Goal: Task Accomplishment & Management: Manage account settings

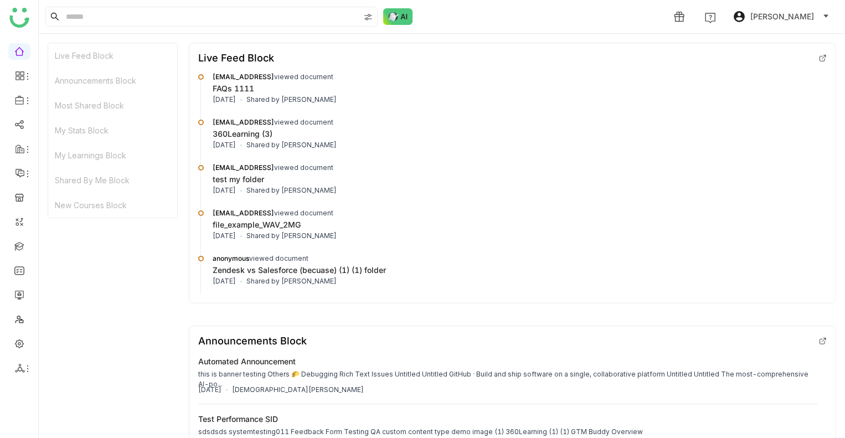
click at [780, 13] on span "[PERSON_NAME]" at bounding box center [783, 17] width 64 height 12
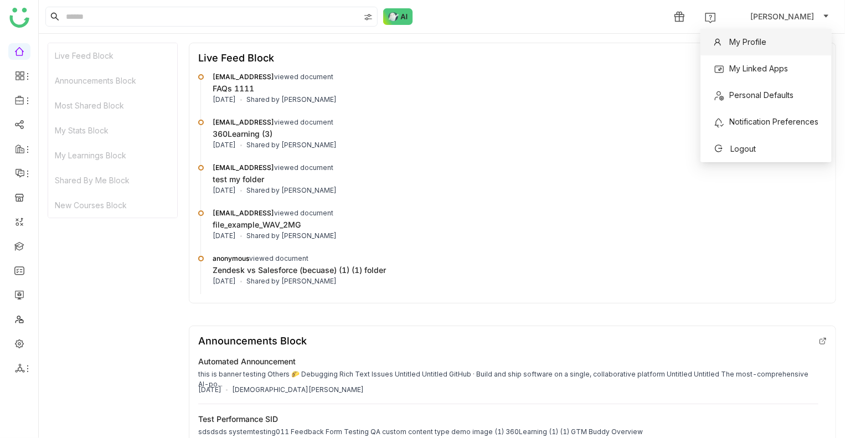
click at [758, 41] on span "My Profile" at bounding box center [748, 41] width 37 height 9
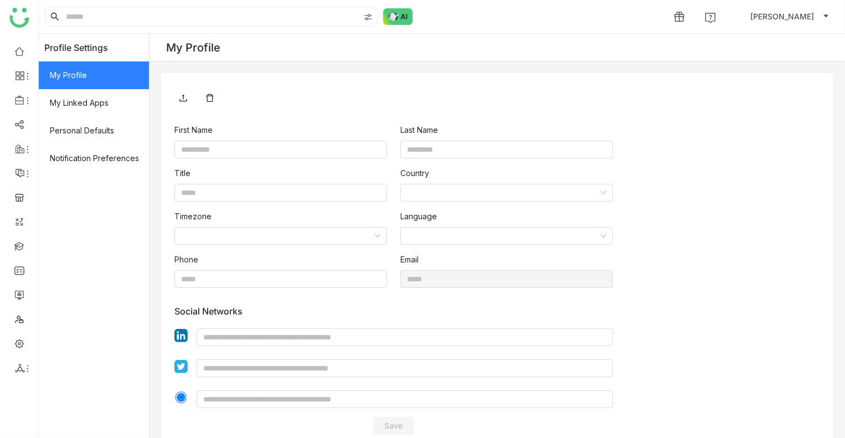
type input "****"
type input "*****"
type input "**********"
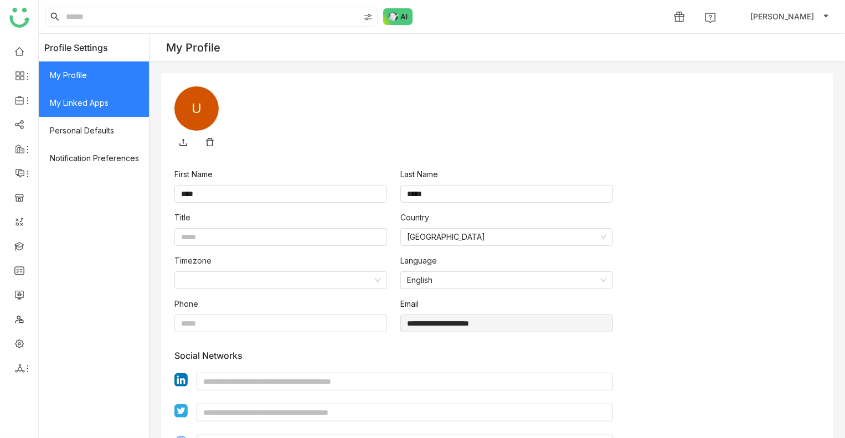
click at [78, 116] on span "My Linked Apps" at bounding box center [94, 103] width 110 height 28
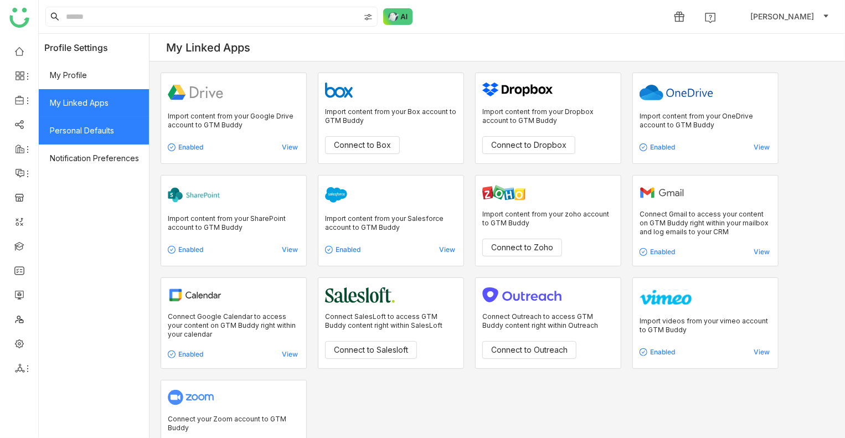
click at [84, 129] on span "Personal Defaults" at bounding box center [94, 131] width 110 height 28
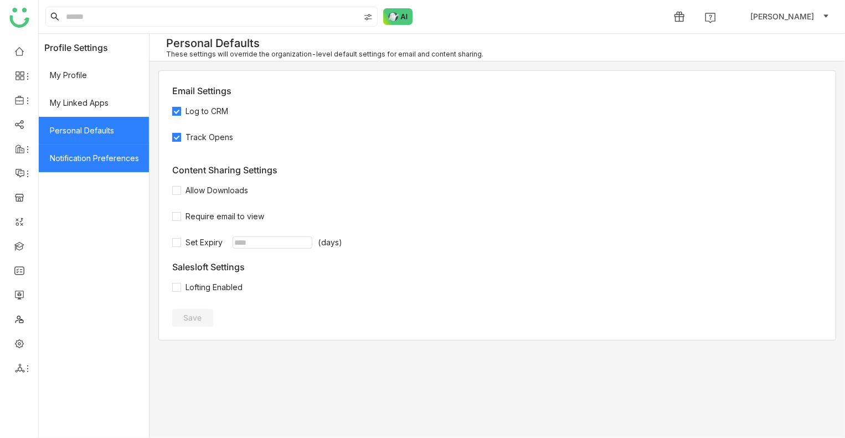
click at [112, 164] on span "Notification Preferences" at bounding box center [94, 159] width 110 height 28
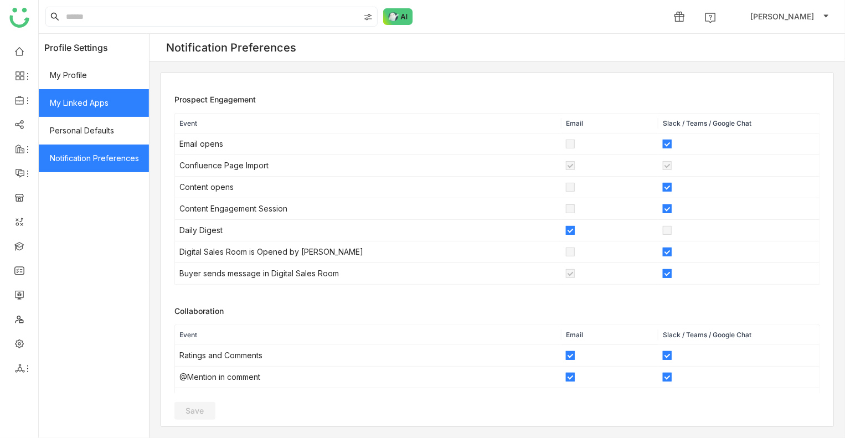
click at [66, 110] on span "My Linked Apps" at bounding box center [94, 103] width 110 height 28
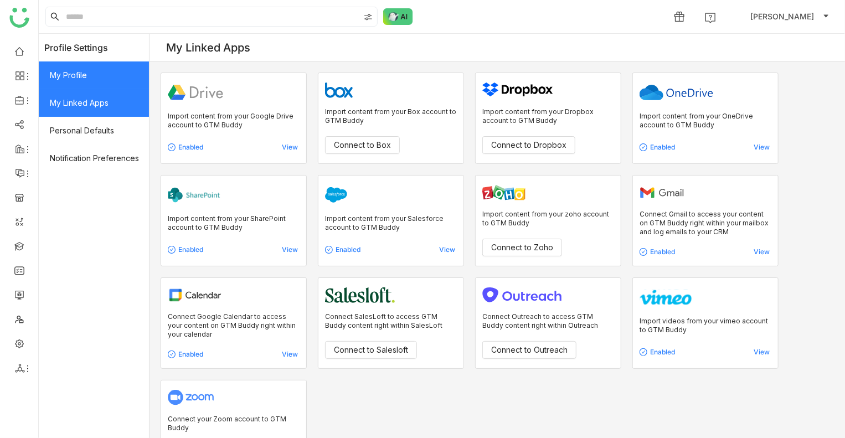
click at [83, 68] on span "My Profile" at bounding box center [94, 75] width 110 height 28
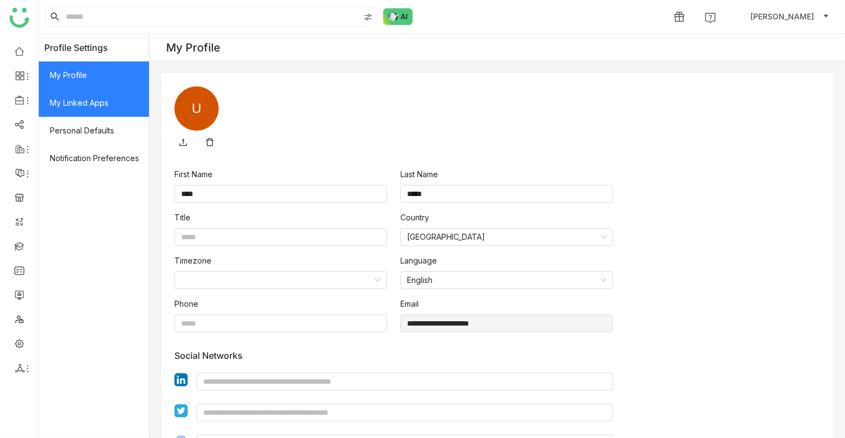
click at [76, 109] on span "My Linked Apps" at bounding box center [94, 103] width 110 height 28
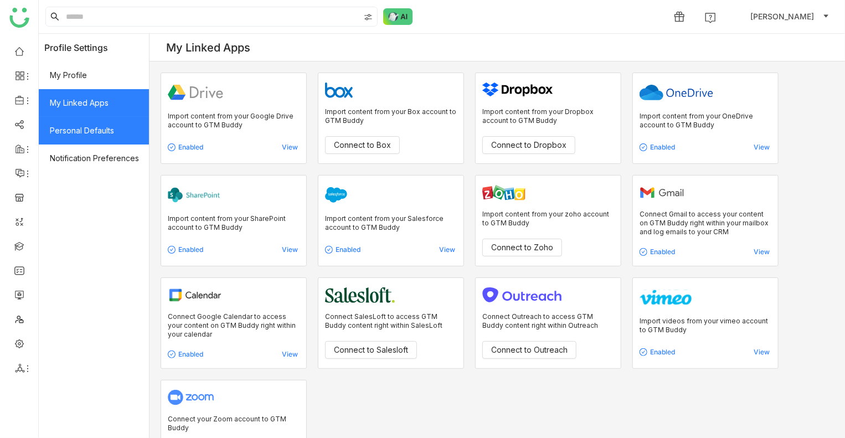
click at [88, 132] on span "Personal Defaults" at bounding box center [94, 131] width 110 height 28
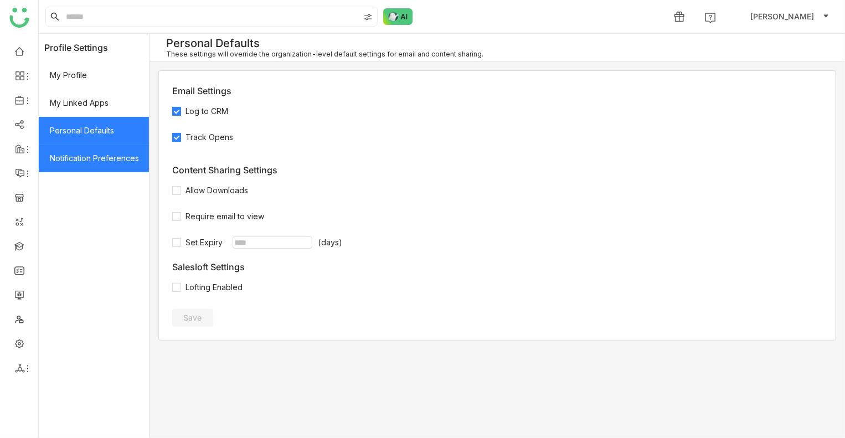
click at [107, 160] on span "Notification Preferences" at bounding box center [94, 159] width 110 height 28
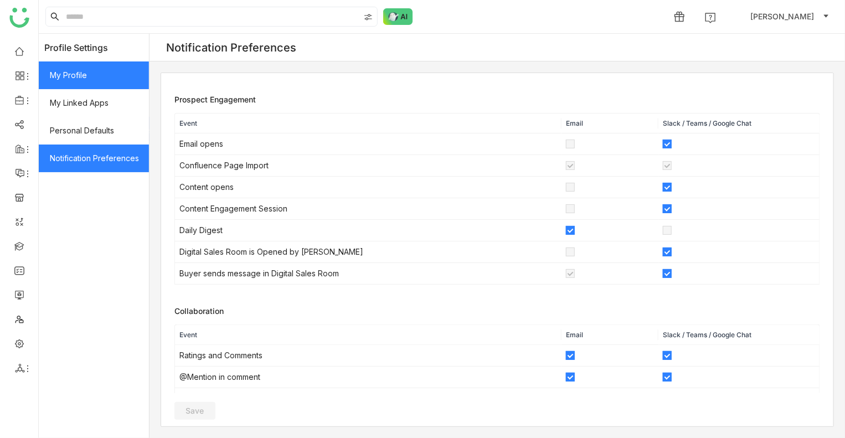
click at [95, 83] on span "My Profile" at bounding box center [94, 75] width 110 height 28
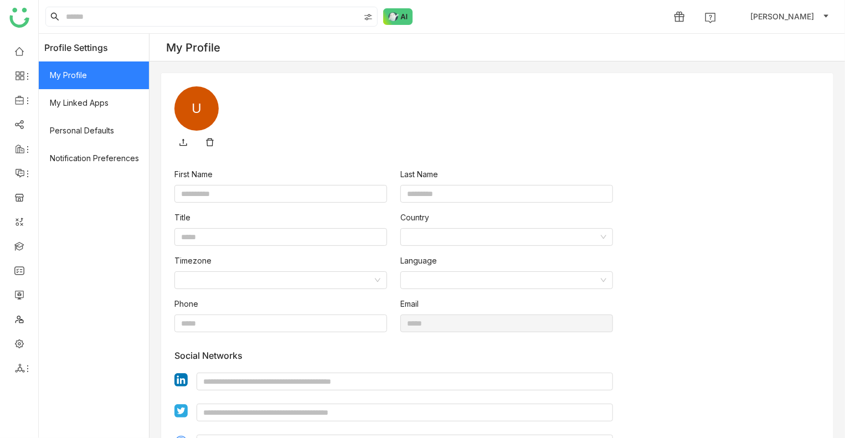
type input "****"
type input "*****"
type input "**********"
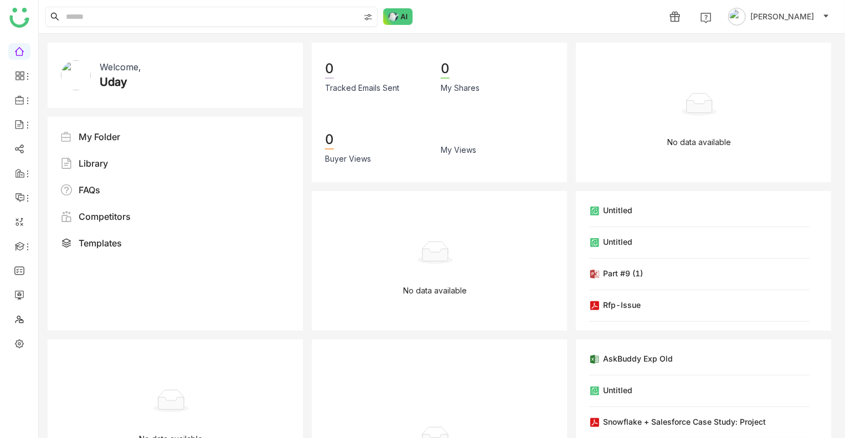
click at [104, 12] on input at bounding box center [212, 16] width 296 height 19
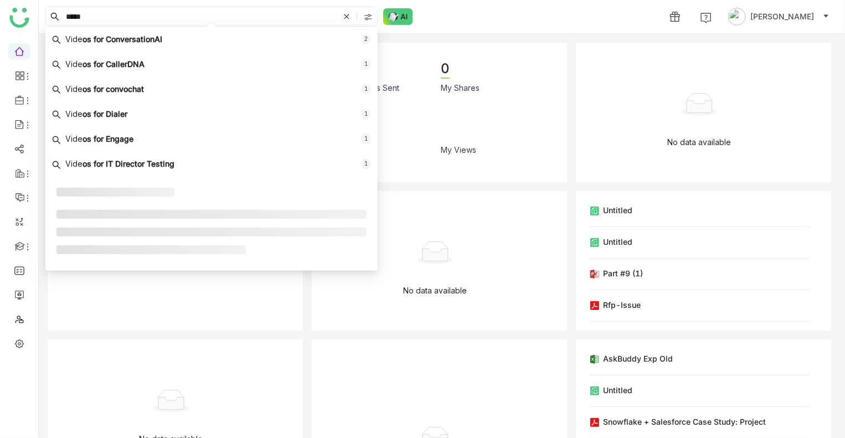
type input "*****"
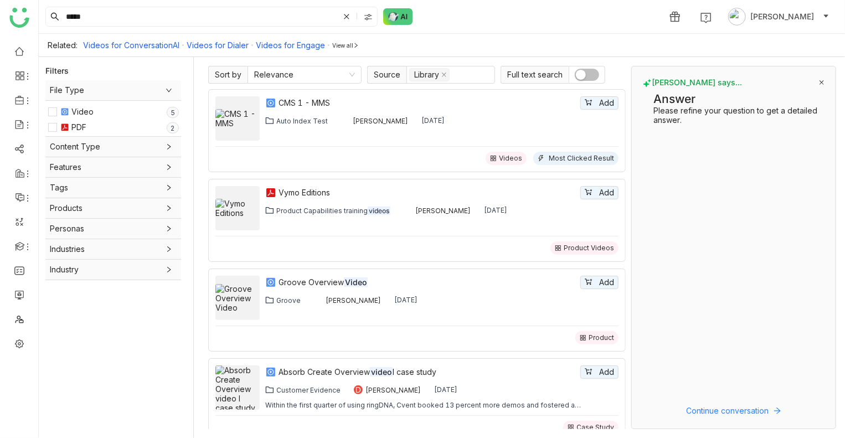
click at [496, 126] on div "CMS 1 - MMS Add Auto Index Test Hemalatha Balaji Mar 18, 2025" at bounding box center [441, 118] width 353 height 44
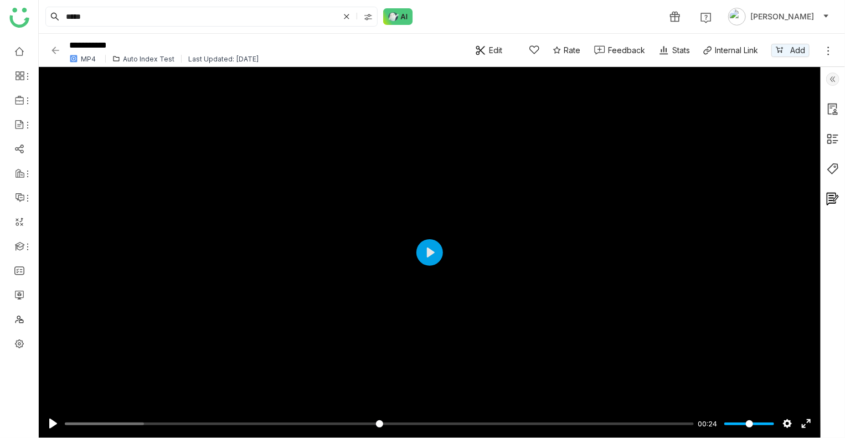
click at [836, 81] on img at bounding box center [833, 79] width 13 height 13
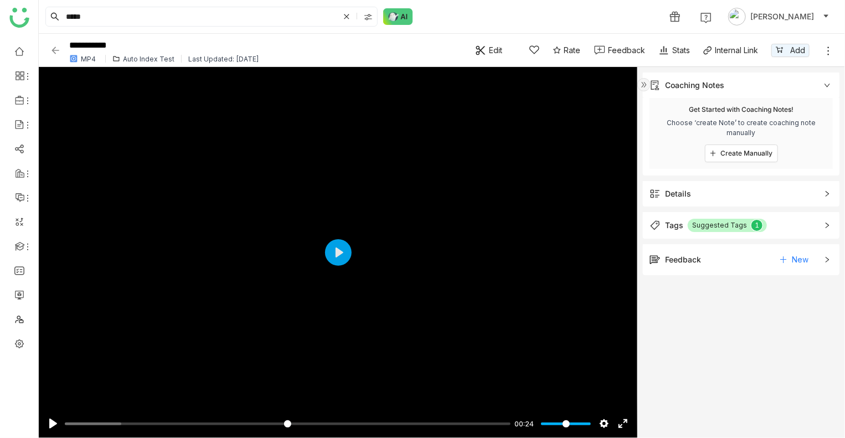
click at [776, 191] on span "Details" at bounding box center [734, 194] width 168 height 12
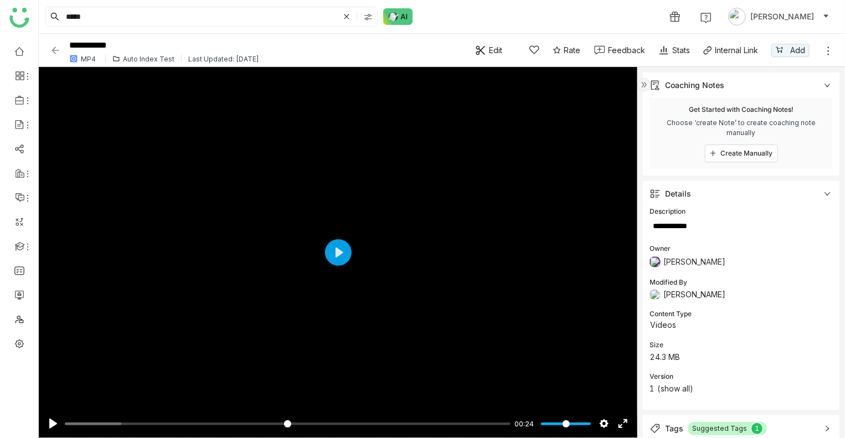
click at [645, 78] on img at bounding box center [644, 84] width 13 height 13
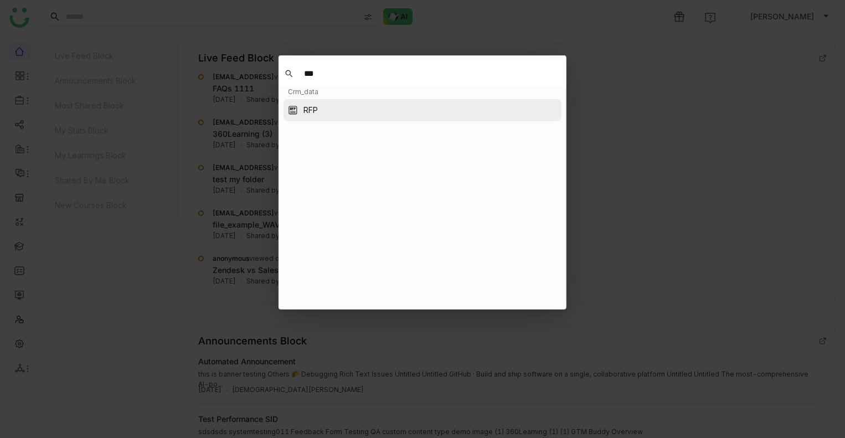
type input "***"
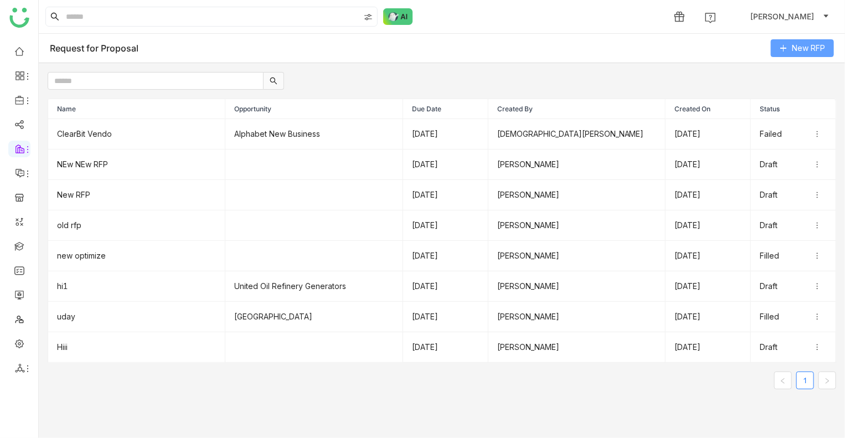
click at [780, 49] on icon at bounding box center [784, 48] width 8 height 8
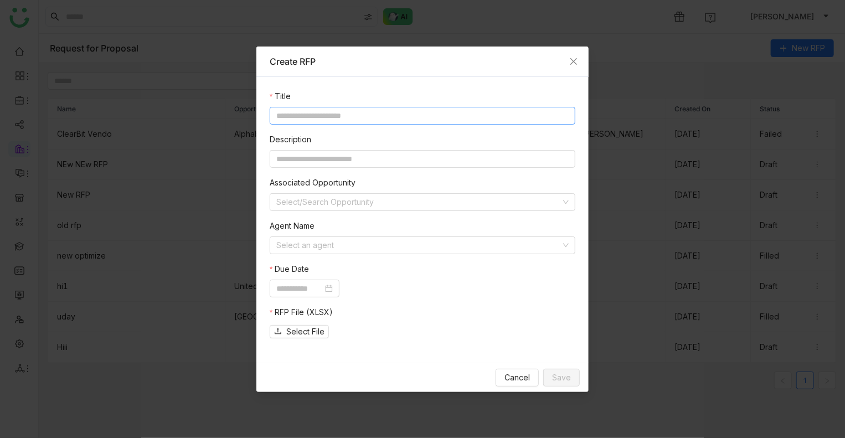
click at [317, 117] on input at bounding box center [423, 116] width 306 height 18
click at [572, 55] on span "Close" at bounding box center [574, 62] width 30 height 30
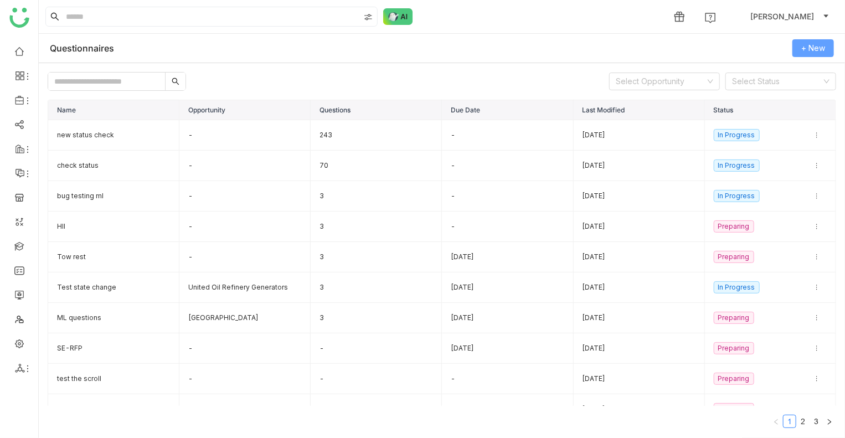
click at [812, 48] on span "+ New" at bounding box center [814, 48] width 24 height 12
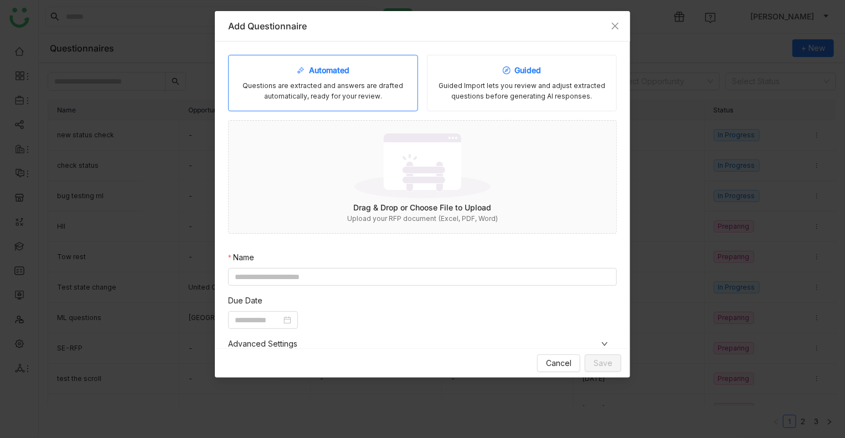
click at [526, 64] on div "Guided" at bounding box center [522, 70] width 39 height 12
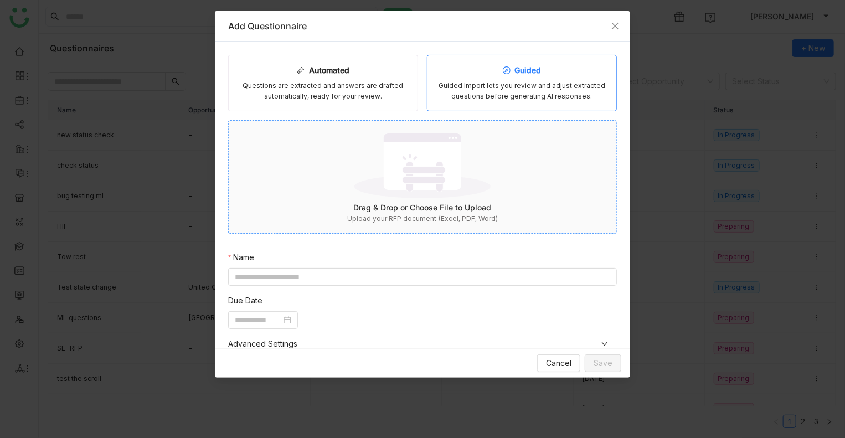
click at [428, 182] on img at bounding box center [423, 166] width 136 height 72
click at [379, 81] on div "Questions are extracted and answers are drafted automatically, ready for your r…" at bounding box center [323, 91] width 171 height 21
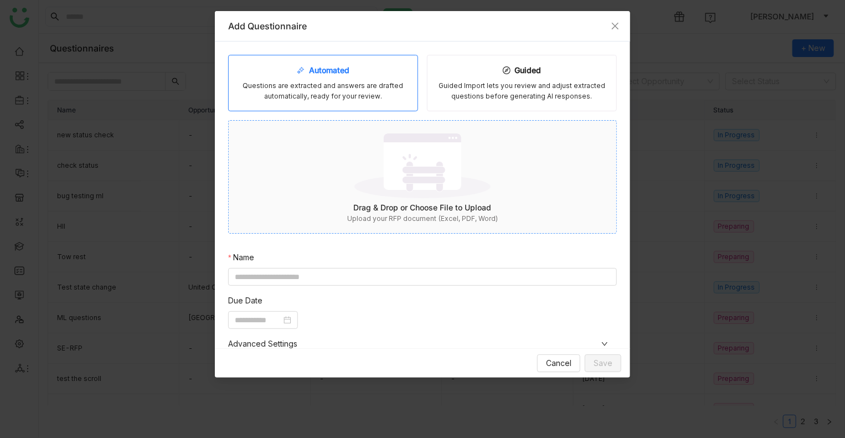
click at [413, 195] on img at bounding box center [423, 166] width 136 height 72
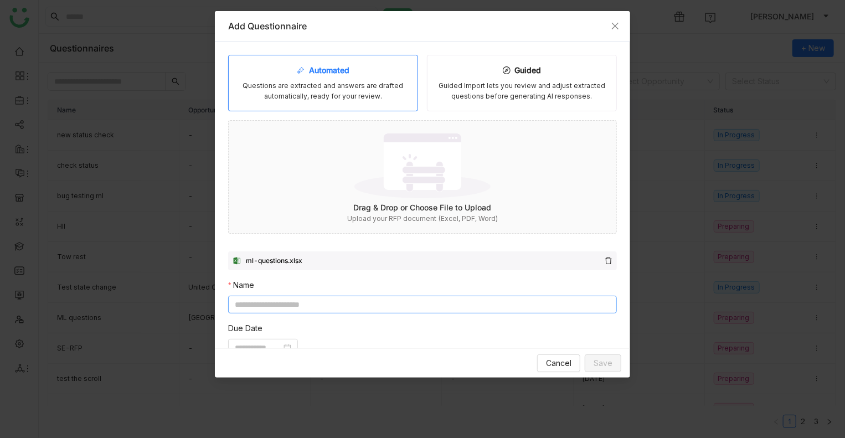
click at [360, 301] on input at bounding box center [422, 305] width 389 height 18
type input "**********"
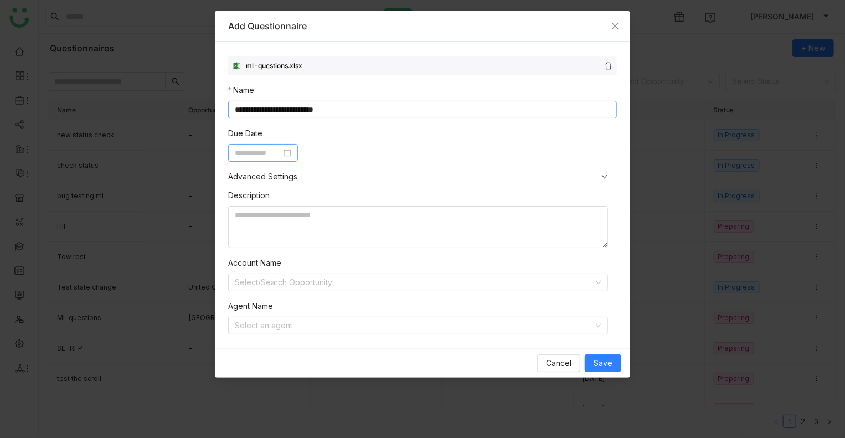
scroll to position [209, 0]
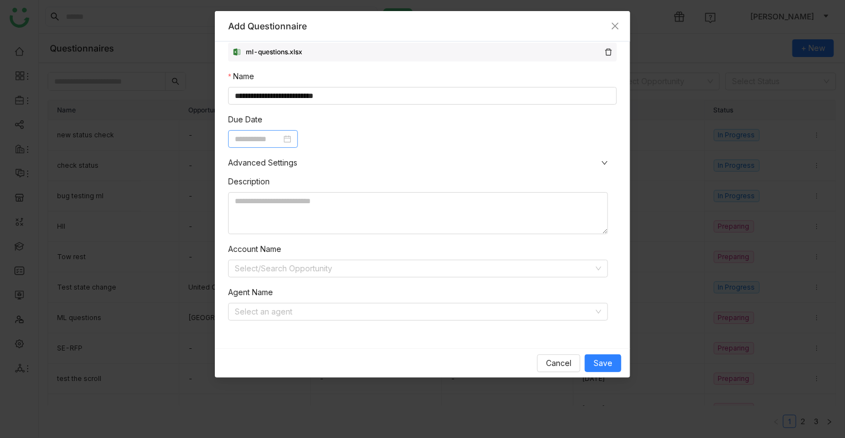
click at [281, 137] on input at bounding box center [258, 139] width 47 height 12
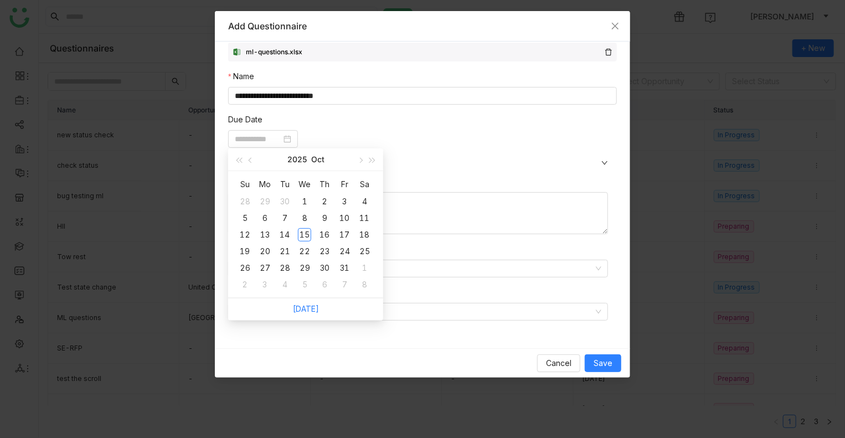
click at [466, 133] on div at bounding box center [422, 139] width 389 height 18
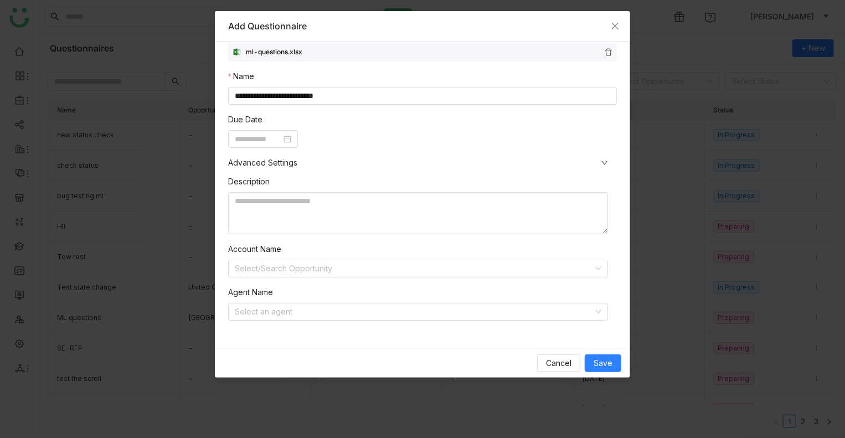
scroll to position [209, 0]
click at [612, 358] on span "Save" at bounding box center [603, 363] width 19 height 12
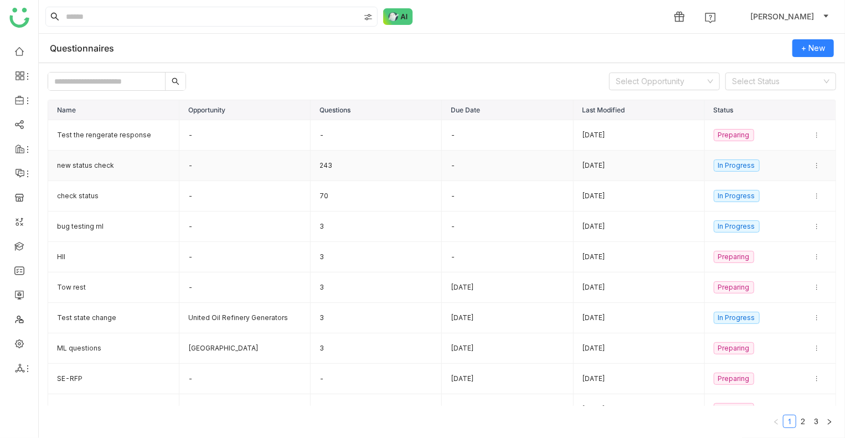
click at [97, 172] on td "new status check" at bounding box center [113, 166] width 131 height 30
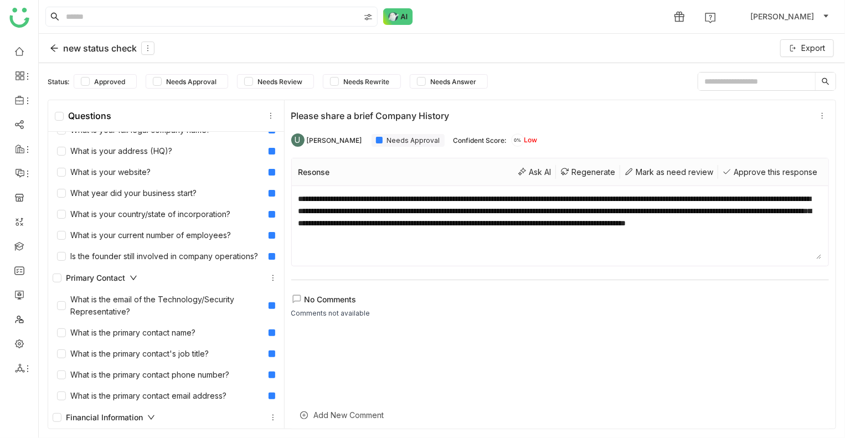
scroll to position [55, 0]
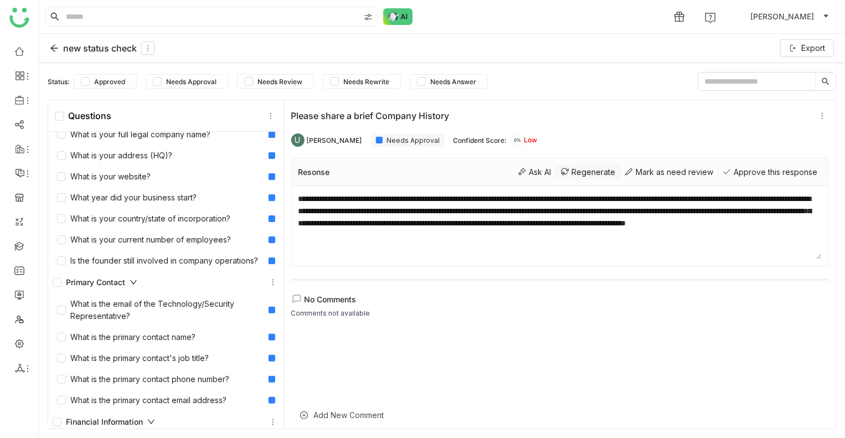
click at [568, 172] on div "Regenerate" at bounding box center [588, 172] width 64 height 14
click at [521, 172] on div "Ask AI" at bounding box center [535, 172] width 43 height 14
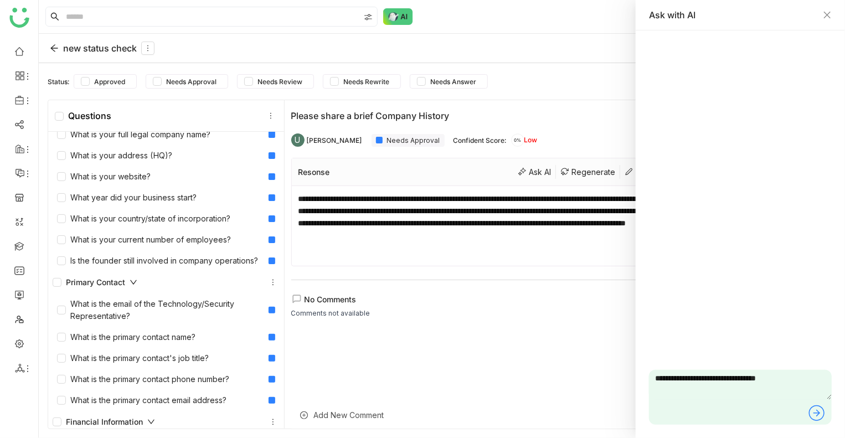
click at [820, 416] on icon at bounding box center [817, 413] width 18 height 18
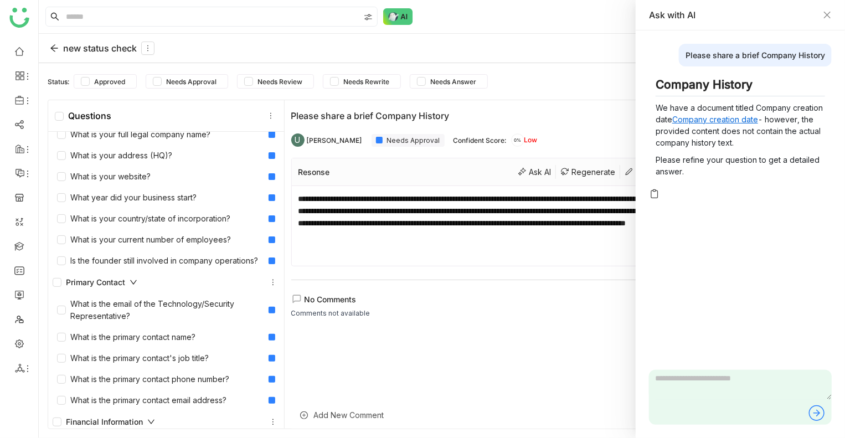
click at [709, 121] on link "Company creation date" at bounding box center [716, 119] width 86 height 9
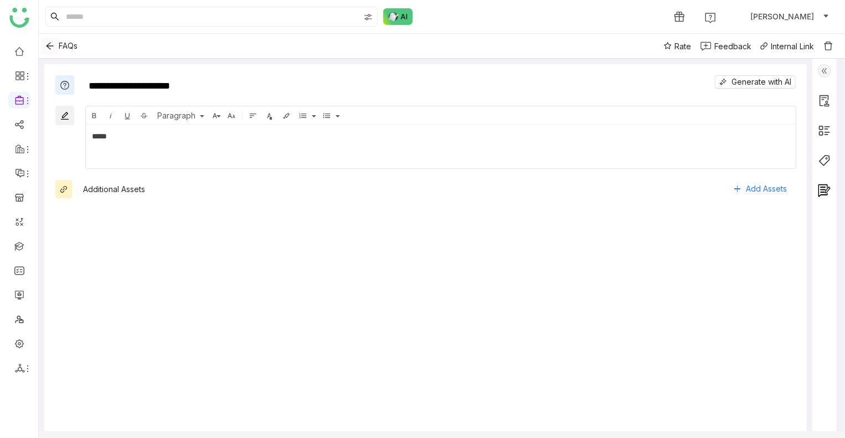
click at [47, 46] on icon "Back" at bounding box center [49, 46] width 7 height 7
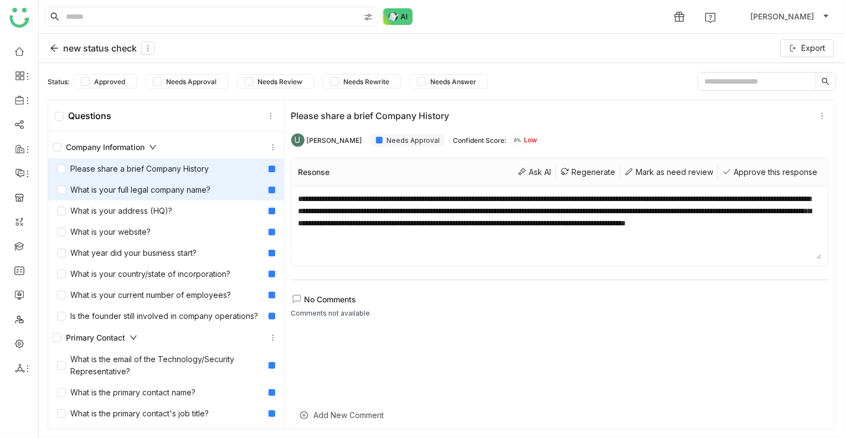
click at [161, 188] on div "What is your full legal company name?" at bounding box center [133, 190] width 153 height 12
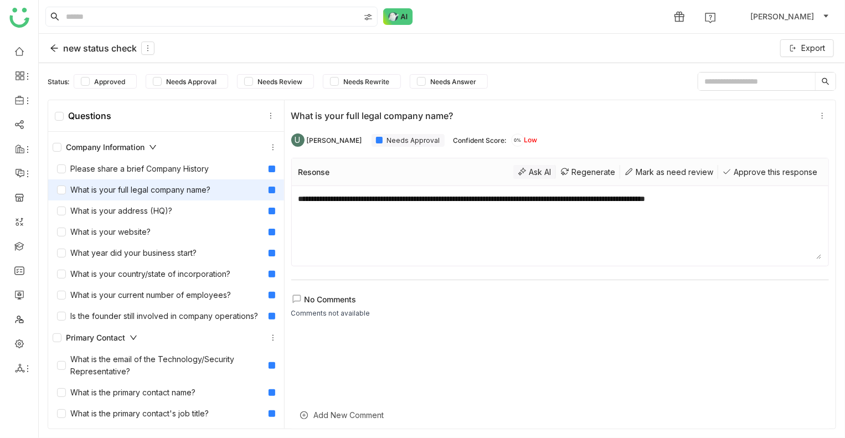
click at [524, 171] on div "Ask AI" at bounding box center [535, 172] width 43 height 14
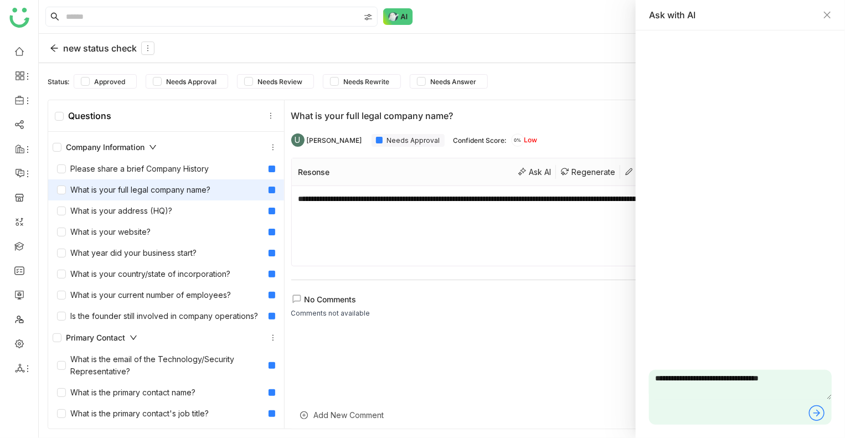
click at [822, 414] on icon at bounding box center [817, 413] width 18 height 18
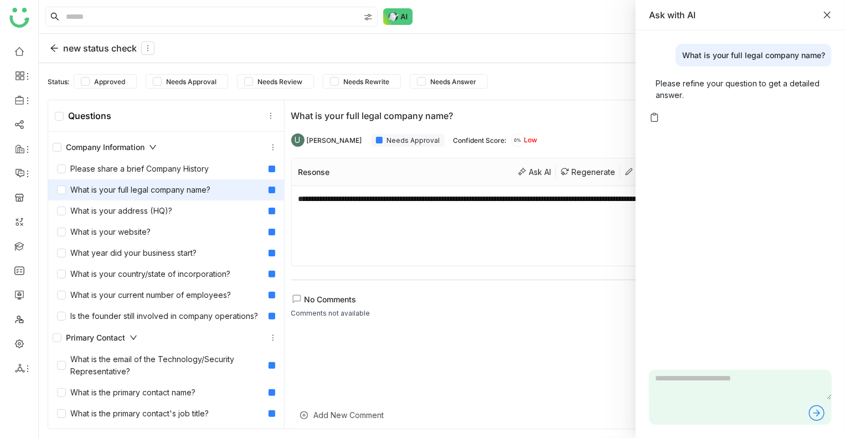
click at [824, 16] on icon "Close" at bounding box center [827, 15] width 9 height 9
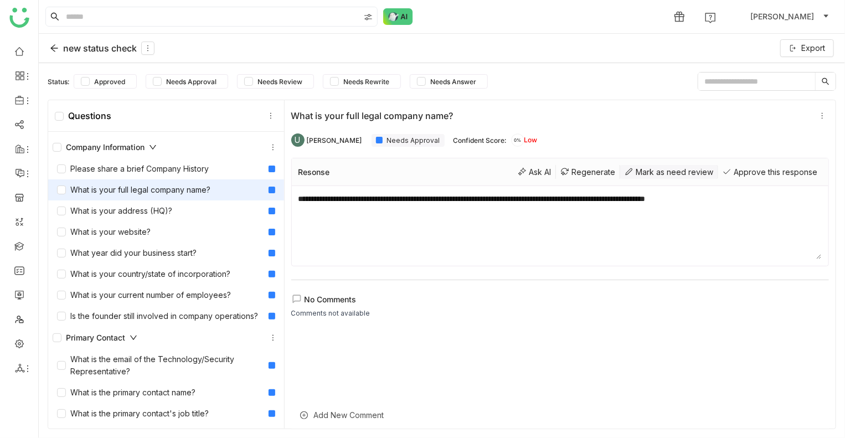
click at [651, 172] on div "Mark as need review" at bounding box center [669, 172] width 98 height 14
click at [526, 171] on div "Ask AI" at bounding box center [535, 172] width 43 height 14
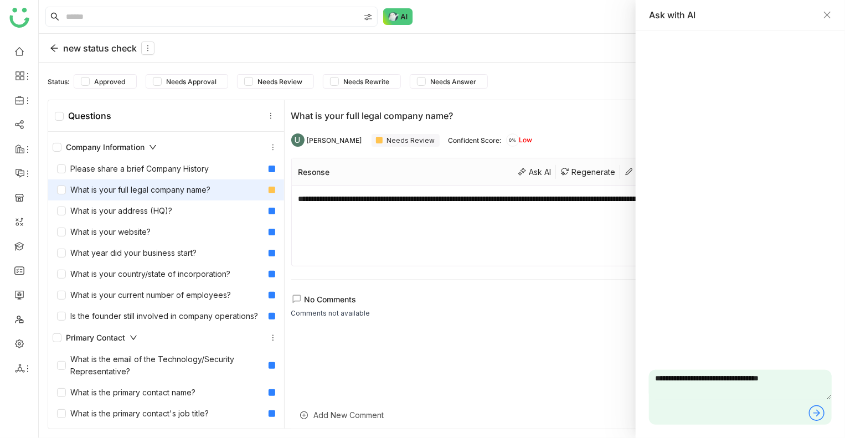
click at [819, 410] on icon at bounding box center [817, 413] width 18 height 18
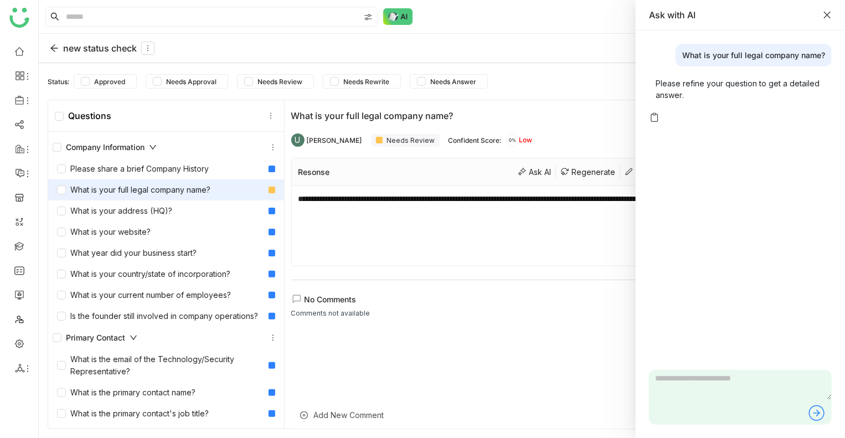
click at [829, 17] on icon "Close" at bounding box center [827, 15] width 7 height 7
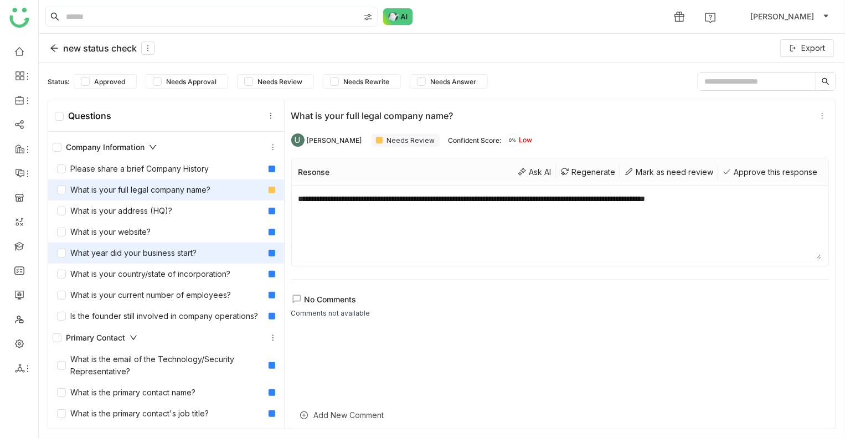
click at [167, 253] on div "What year did your business start?" at bounding box center [127, 253] width 140 height 12
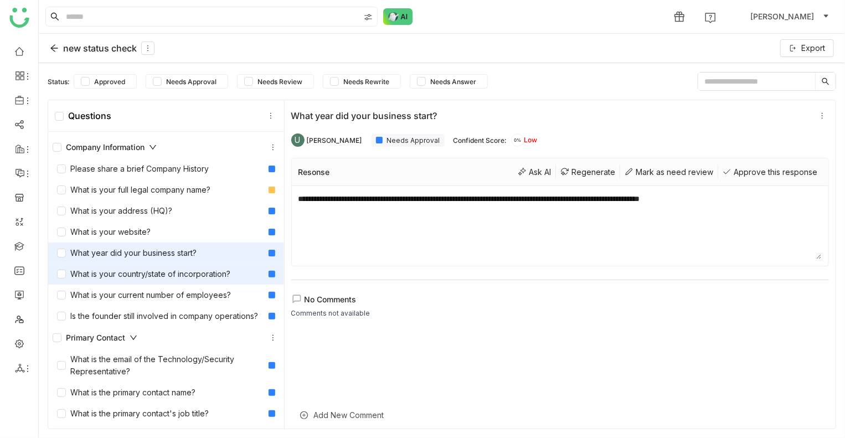
click at [146, 273] on div "What is your country/state of incorporation?" at bounding box center [143, 274] width 173 height 12
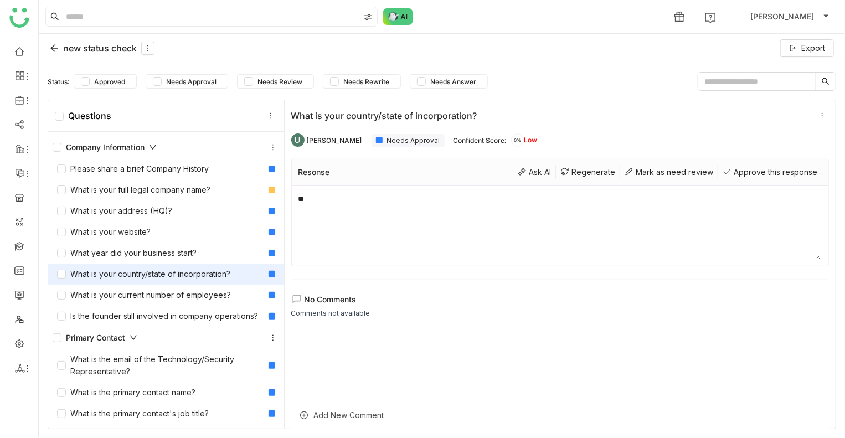
click at [527, 179] on div "Resonse Ask AI Regenerate Mark as need review Approve this response" at bounding box center [560, 172] width 537 height 28
click at [516, 167] on div "Ask AI" at bounding box center [535, 172] width 43 height 14
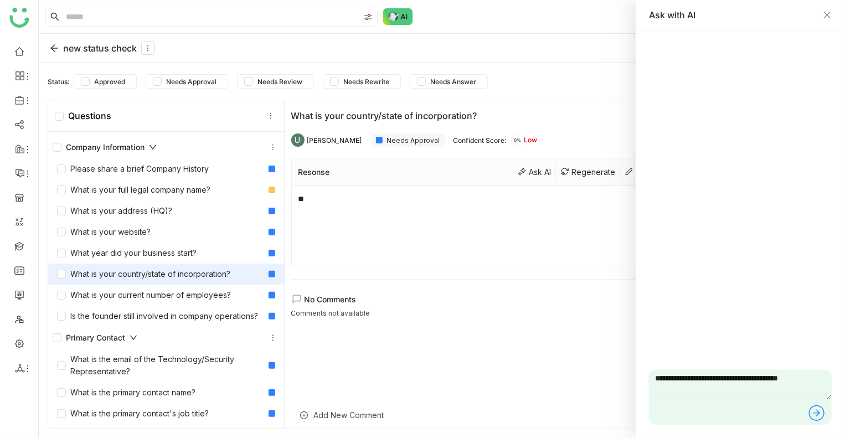
click at [820, 409] on icon at bounding box center [817, 413] width 18 height 18
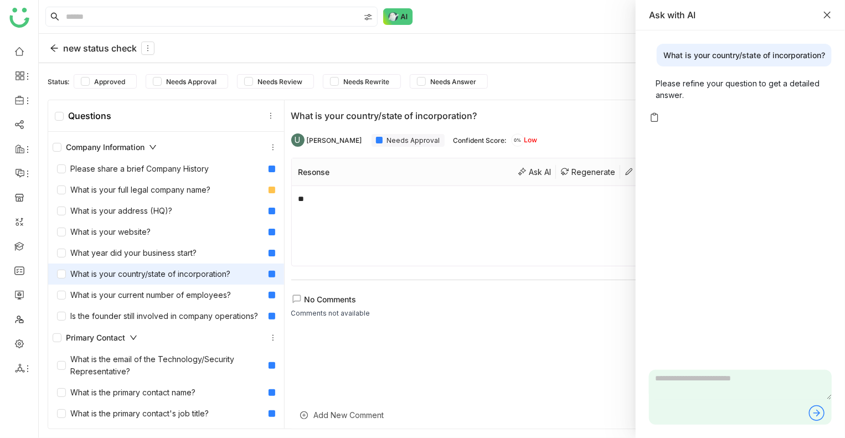
click at [827, 14] on icon "Close" at bounding box center [827, 15] width 7 height 7
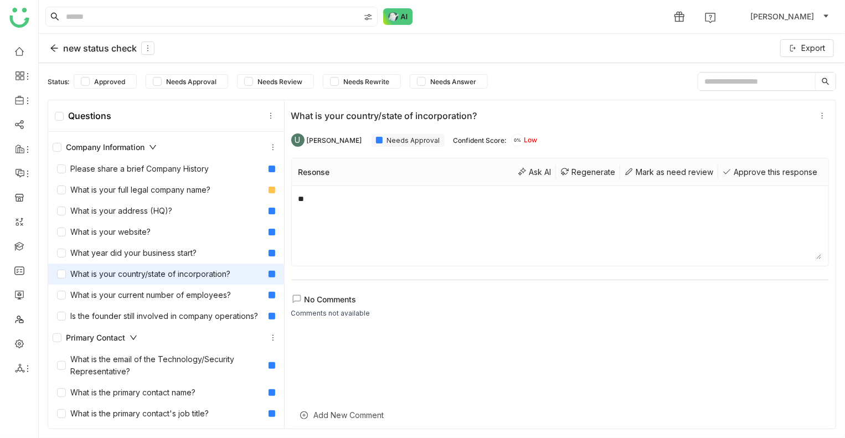
click at [57, 50] on icon at bounding box center [54, 48] width 9 height 9
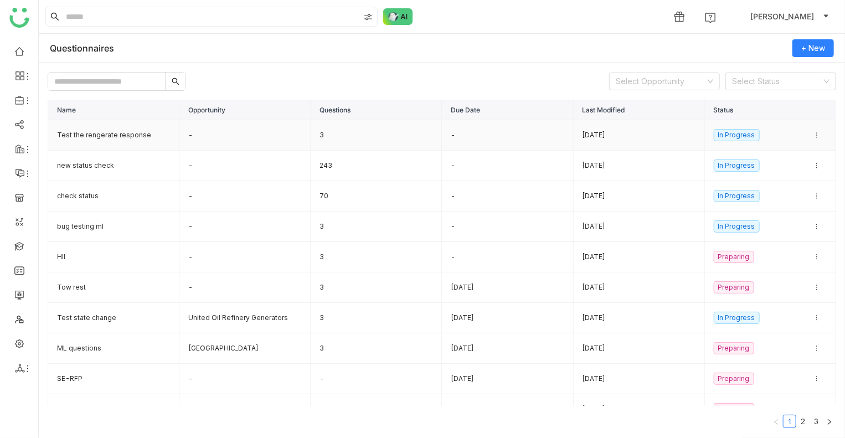
click at [88, 129] on td "Test the rengerate response" at bounding box center [113, 135] width 131 height 30
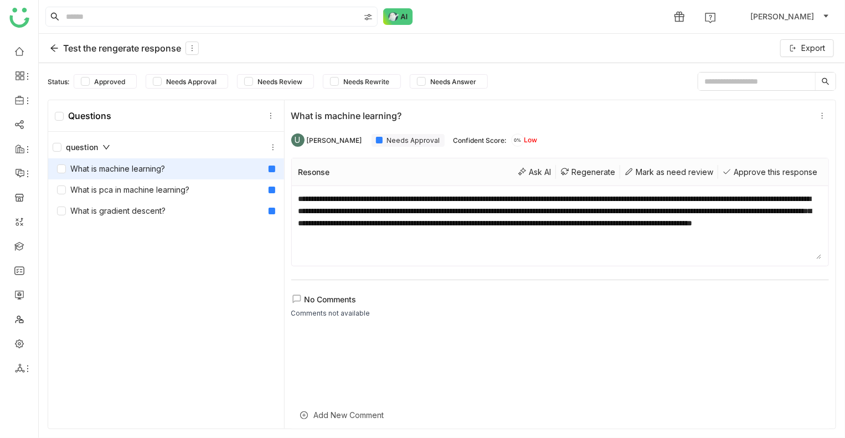
click at [124, 176] on div "What is machine learning?" at bounding box center [166, 168] width 236 height 21
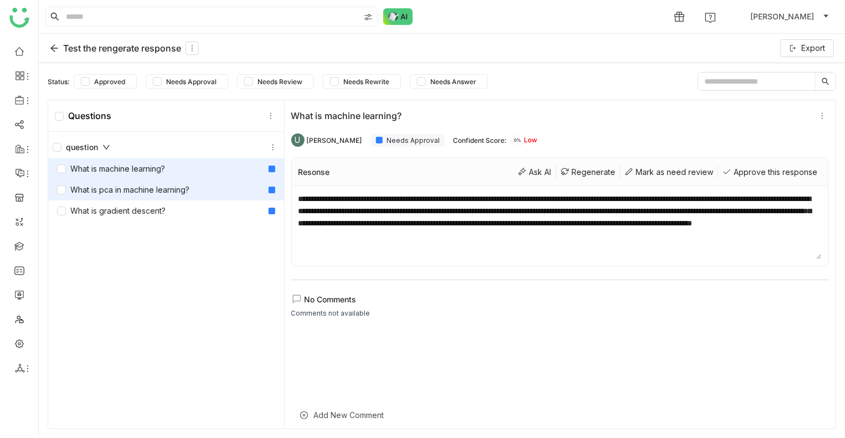
click at [123, 179] on div "What is pca in machine learning?" at bounding box center [166, 189] width 236 height 21
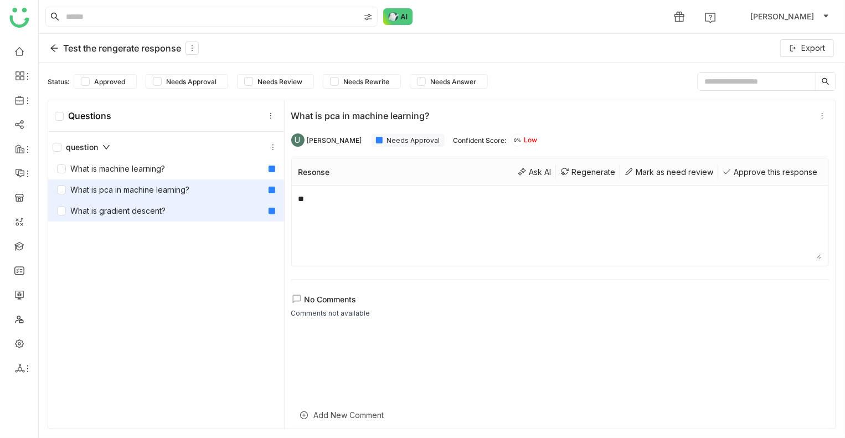
click at [125, 211] on div "What is gradient descent?" at bounding box center [111, 211] width 109 height 12
click at [152, 196] on div "What is pca in machine learning?" at bounding box center [166, 189] width 236 height 21
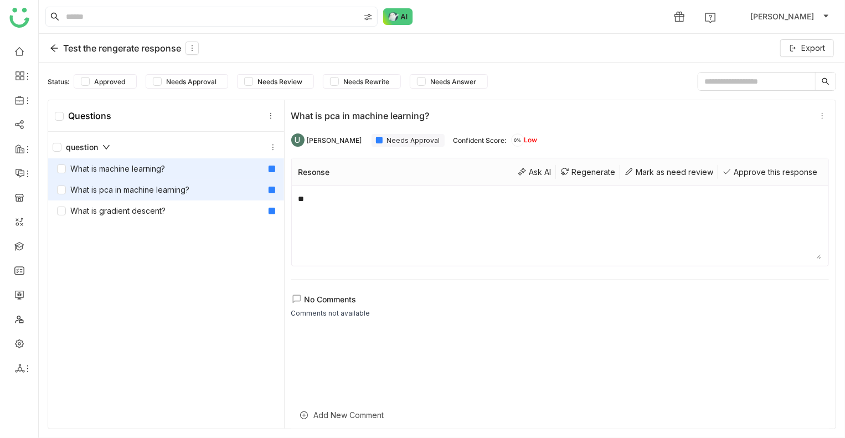
click at [155, 171] on div "What is machine learning?" at bounding box center [111, 169] width 108 height 12
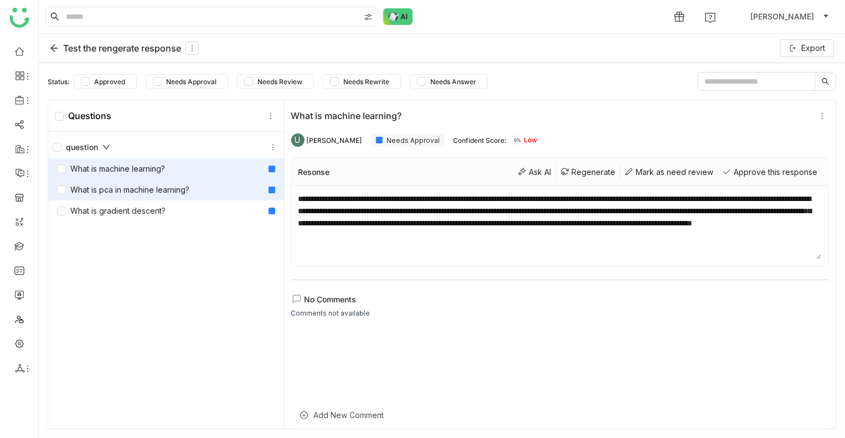
click at [186, 194] on div "What is pca in machine learning?" at bounding box center [123, 190] width 132 height 12
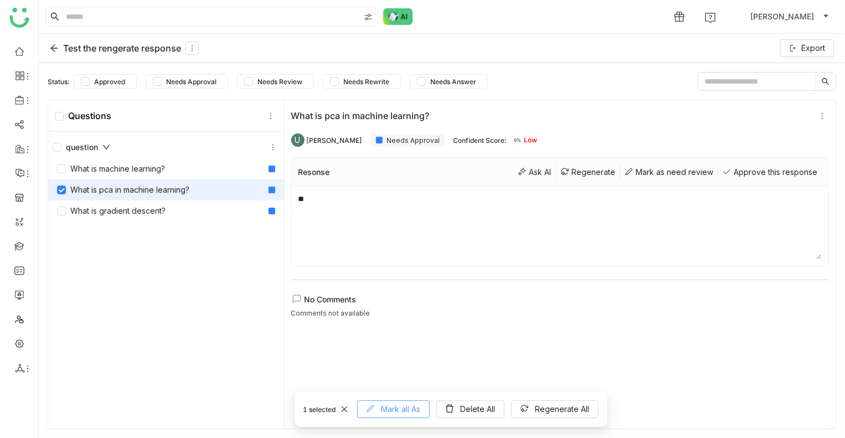
click at [400, 406] on span "Mark all As" at bounding box center [401, 409] width 39 height 12
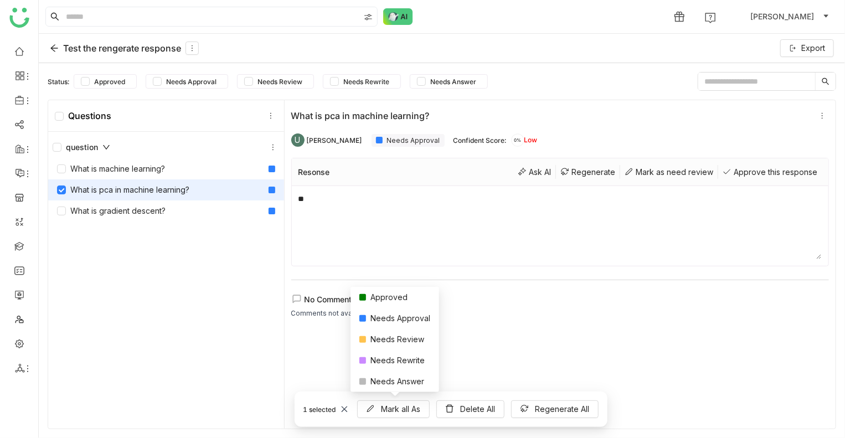
click at [521, 319] on div "No Comments Comments not available" at bounding box center [560, 348] width 538 height 108
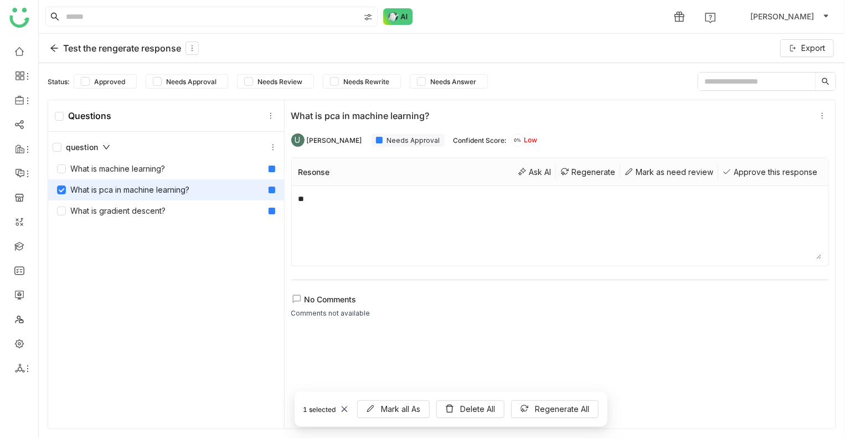
click at [177, 300] on div "question What is machine learning? What is pca in machine learning? What is gra…" at bounding box center [166, 282] width 236 height 300
click at [400, 409] on span "Mark all As" at bounding box center [401, 409] width 39 height 12
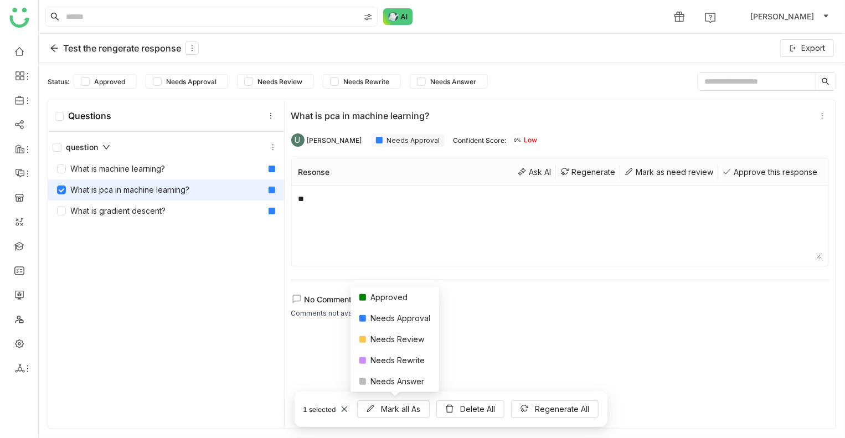
click at [343, 202] on textarea "**" at bounding box center [561, 226] width 524 height 66
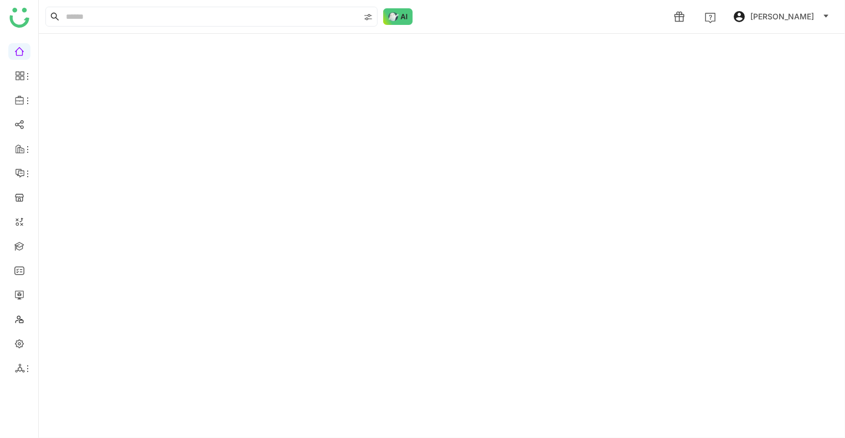
drag, startPoint x: 782, startPoint y: 3, endPoint x: 786, endPoint y: 11, distance: 8.9
click at [782, 3] on div "1 account_circle Uday Bhanu" at bounding box center [442, 16] width 807 height 33
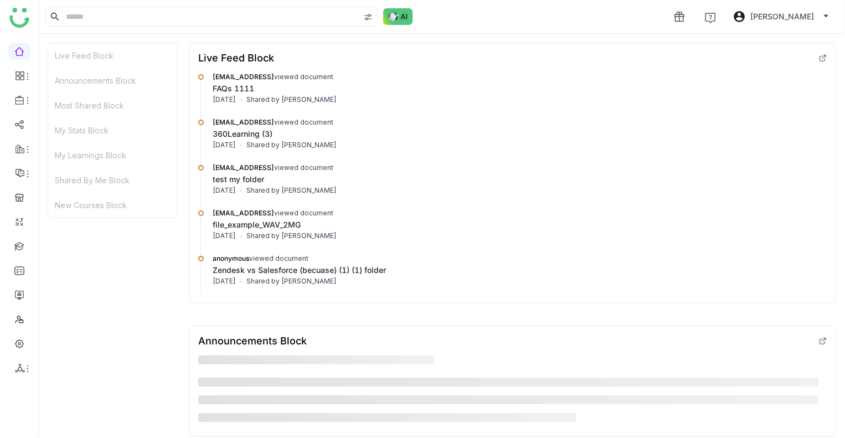
click at [786, 11] on span "[PERSON_NAME]" at bounding box center [783, 17] width 64 height 12
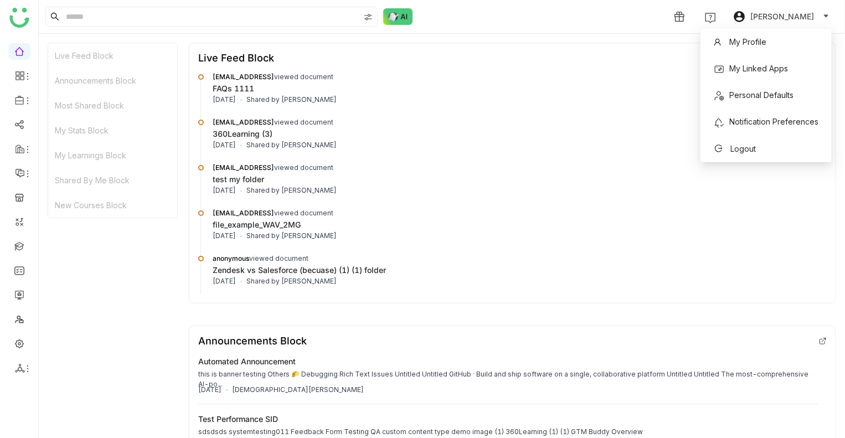
click at [776, 22] on button "account_circle Uday Bhanu" at bounding box center [781, 17] width 101 height 18
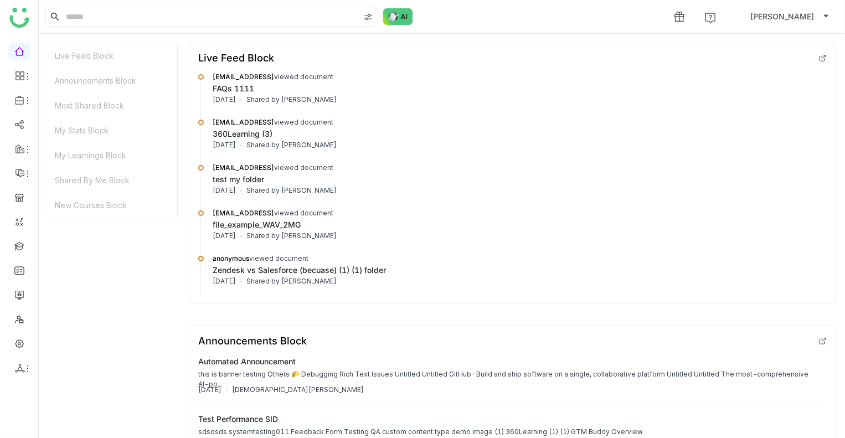
click at [764, 40] on div "Live Feed Block Announcements Block Most Shared Block My Stats Block My Learnin…" at bounding box center [442, 236] width 807 height 404
click at [771, 13] on span "[PERSON_NAME]" at bounding box center [783, 17] width 64 height 12
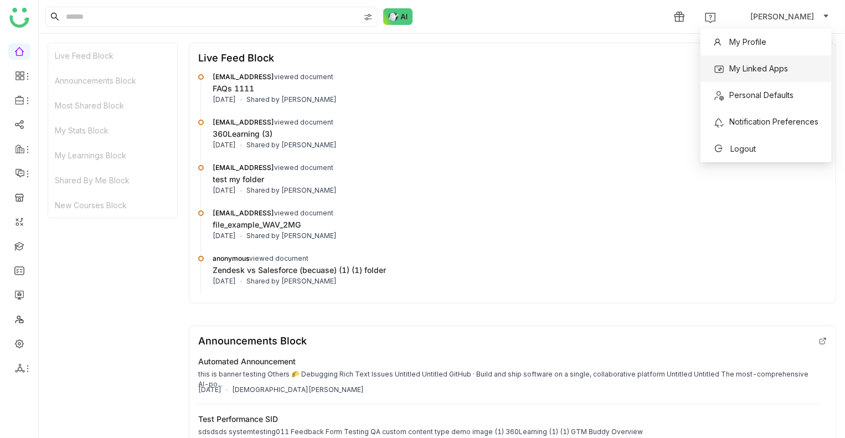
click at [772, 65] on span "My Linked Apps" at bounding box center [759, 68] width 59 height 9
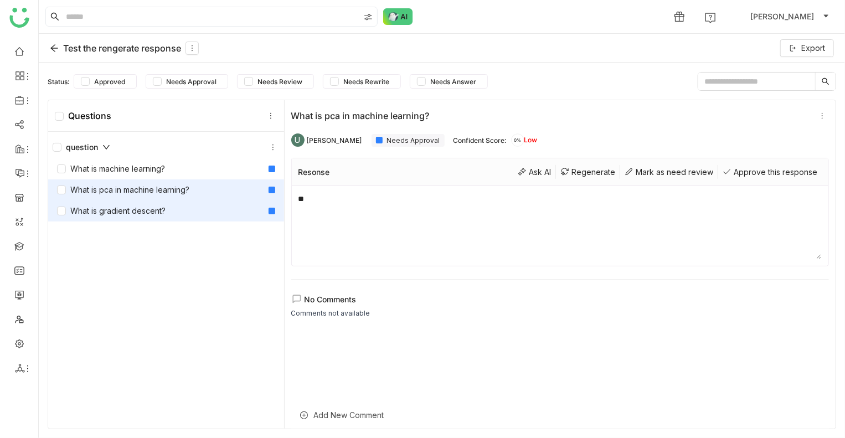
click at [139, 209] on div "What is gradient descent?" at bounding box center [111, 211] width 109 height 12
click at [115, 188] on div "What is pca in machine learning?" at bounding box center [123, 190] width 132 height 12
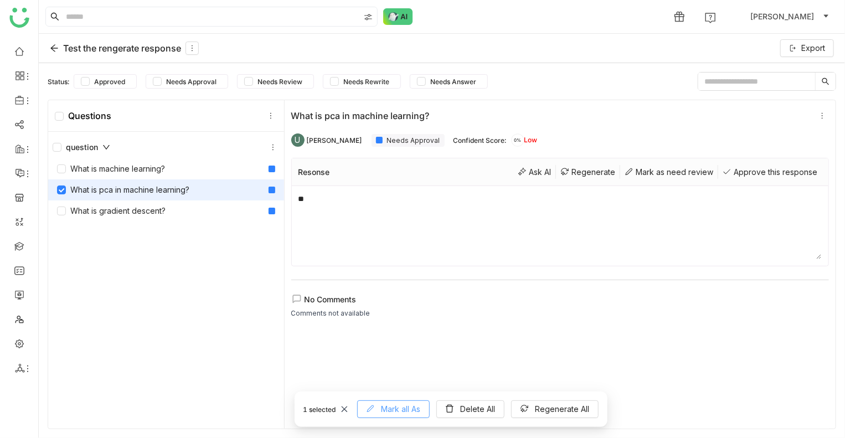
click at [408, 412] on span "Mark all As" at bounding box center [401, 409] width 39 height 12
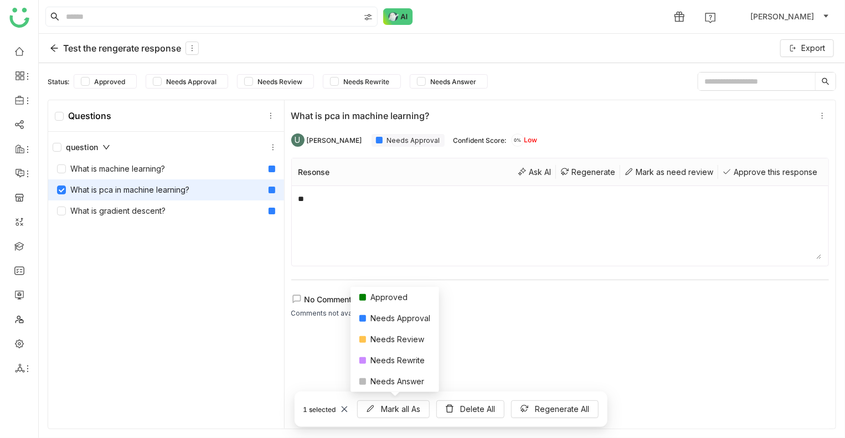
click at [543, 350] on div at bounding box center [560, 384] width 538 height 108
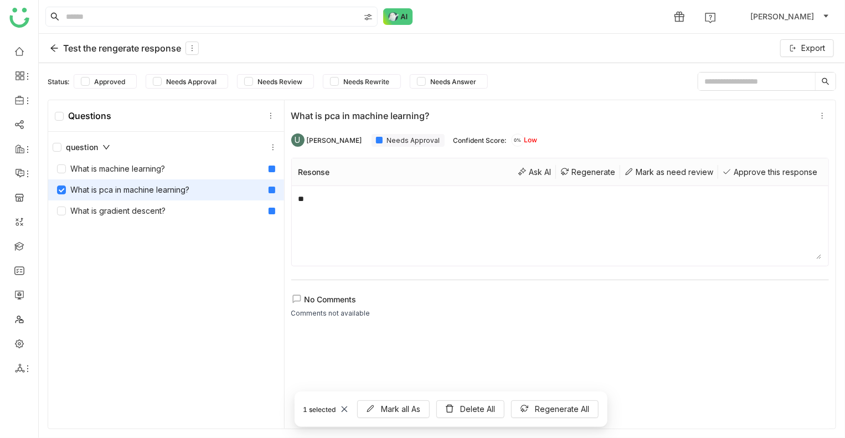
click at [543, 350] on div at bounding box center [560, 384] width 538 height 108
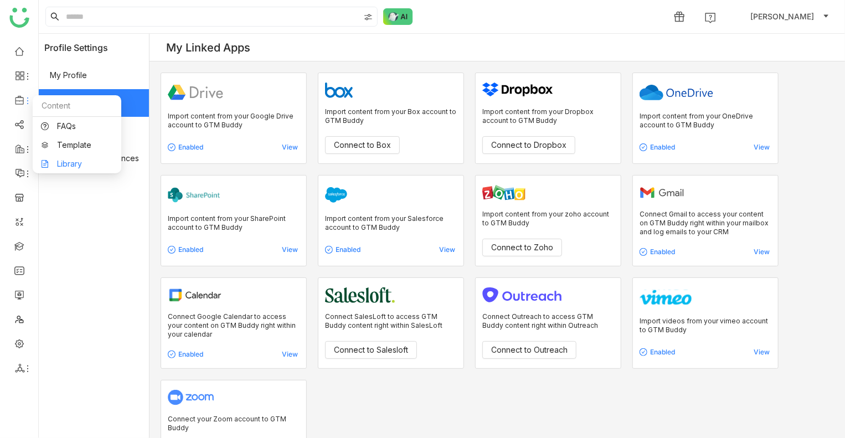
click at [76, 167] on link "Library" at bounding box center [77, 164] width 72 height 8
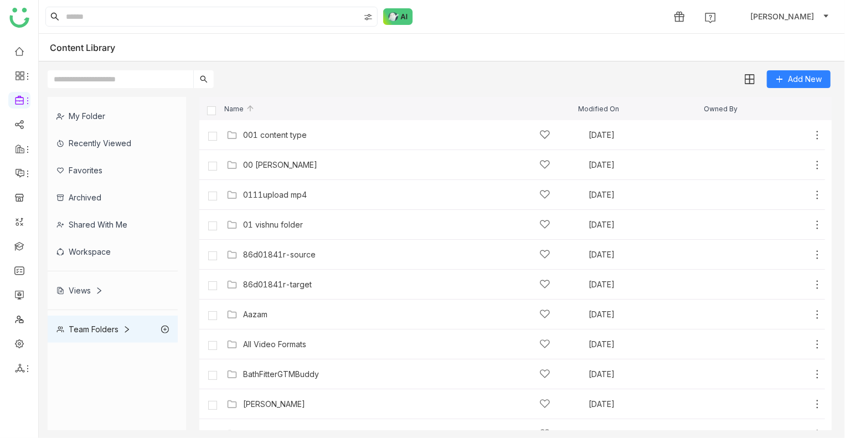
click at [189, 74] on input "text" at bounding box center [121, 79] width 146 height 18
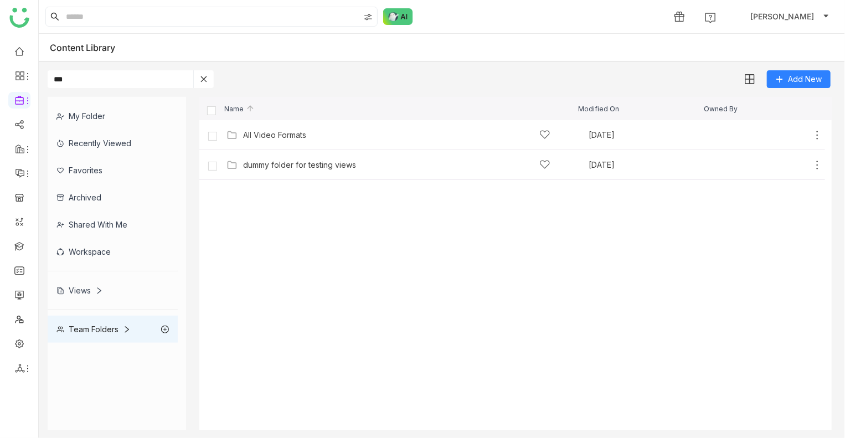
type input "***"
click at [203, 79] on icon at bounding box center [204, 79] width 6 height 6
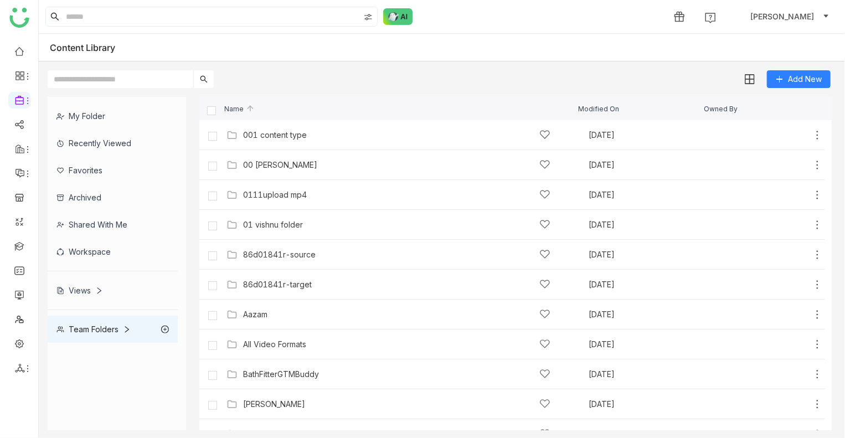
click at [167, 76] on input "text" at bounding box center [121, 79] width 146 height 18
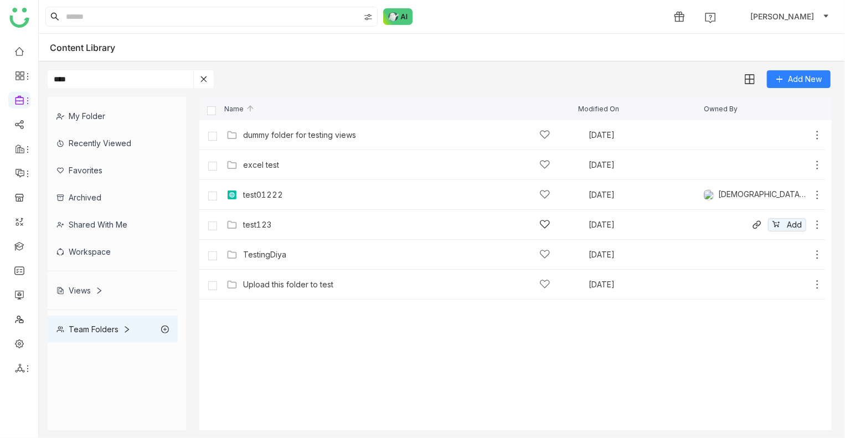
type input "****"
click at [281, 225] on div "test123" at bounding box center [396, 225] width 307 height 12
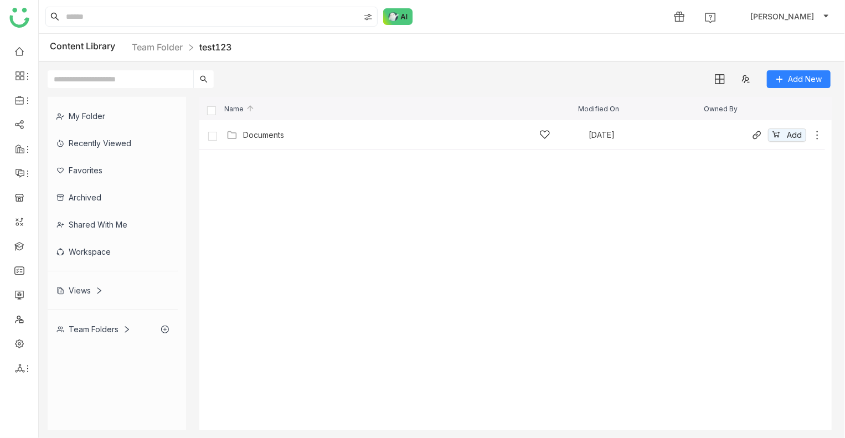
click at [316, 137] on div "Documents" at bounding box center [396, 135] width 307 height 12
click at [317, 140] on div "New folder renamed" at bounding box center [396, 135] width 307 height 12
click at [208, 47] on link "test123" at bounding box center [215, 47] width 32 height 11
click at [753, 86] on button at bounding box center [749, 79] width 29 height 18
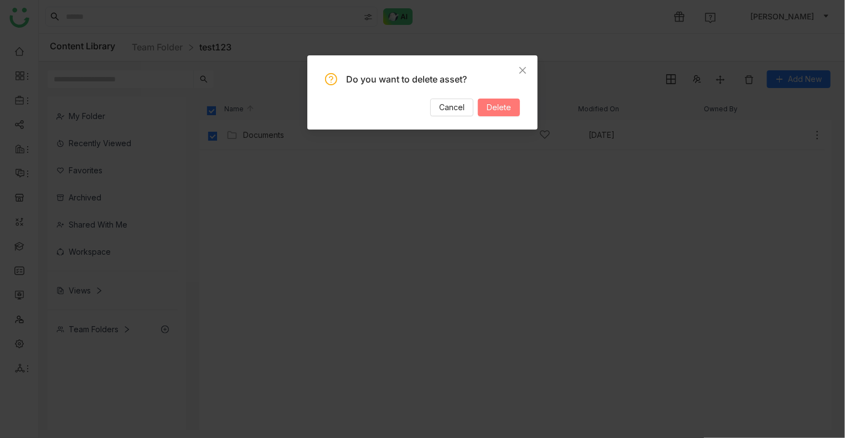
click at [512, 104] on button "Delete" at bounding box center [499, 108] width 42 height 18
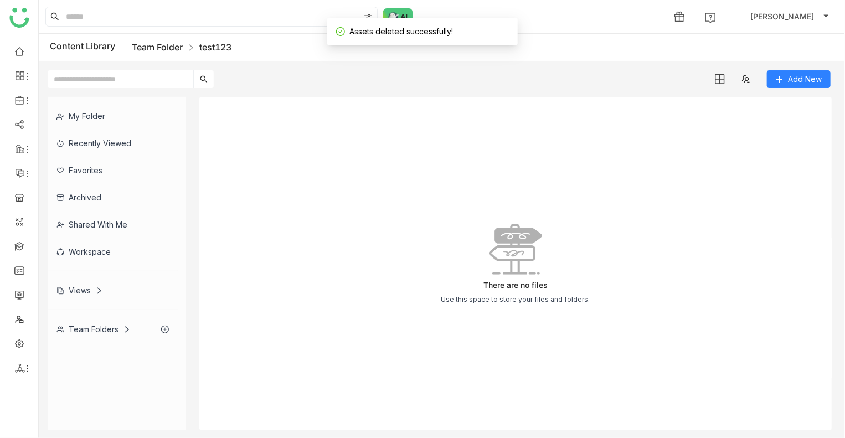
click at [158, 51] on link "Team Folder" at bounding box center [157, 47] width 51 height 11
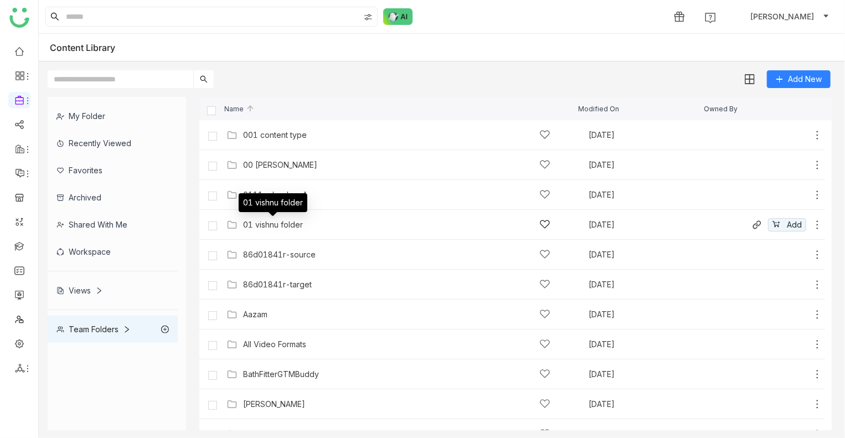
click at [273, 223] on div "01 vishnu folder" at bounding box center [273, 224] width 60 height 9
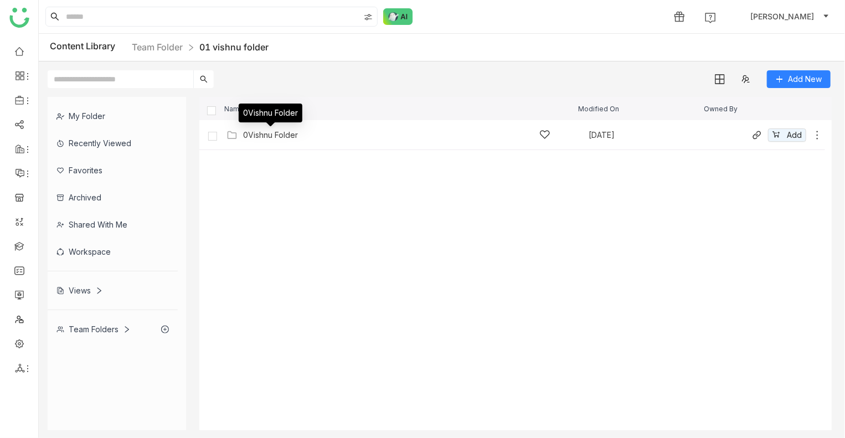
click at [274, 139] on div "0Vishnu Folder" at bounding box center [270, 135] width 55 height 9
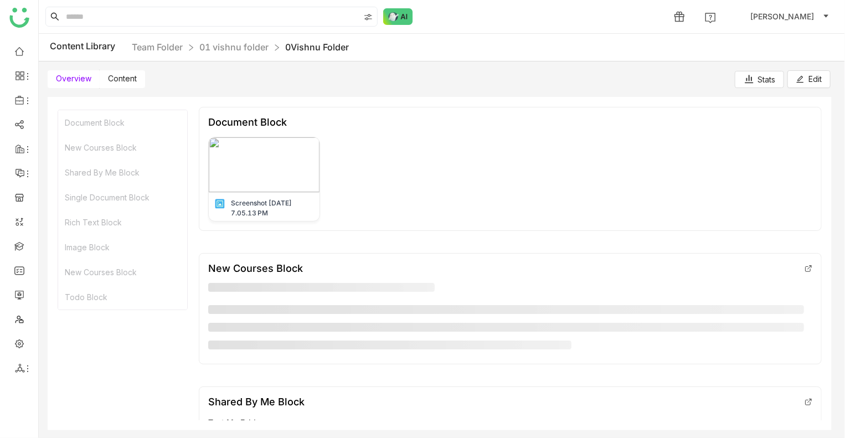
click at [120, 74] on span "Content" at bounding box center [122, 78] width 29 height 9
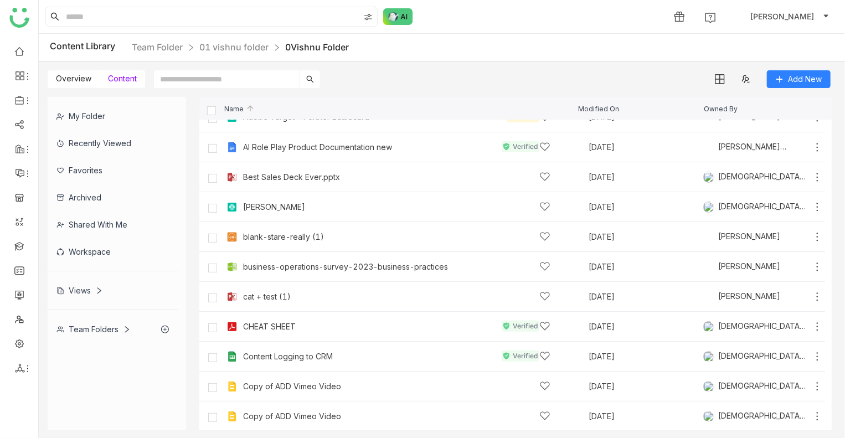
scroll to position [111, 0]
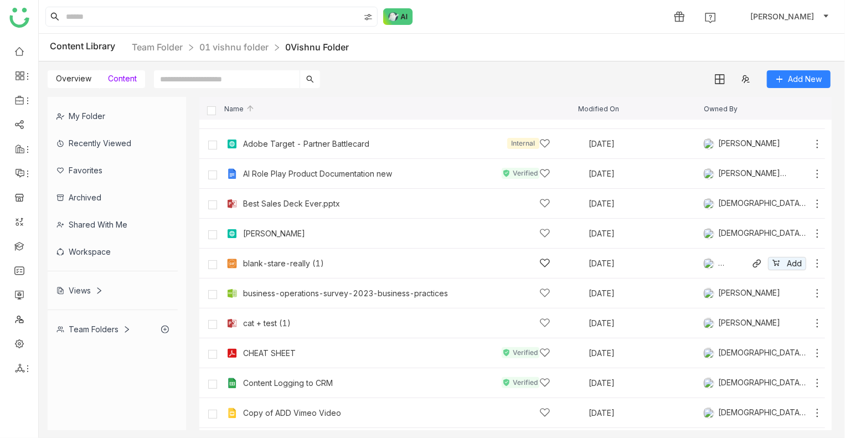
click at [257, 272] on div "blank-stare-really (1) [DATE] [PERSON_NAME] Add" at bounding box center [512, 264] width 626 height 30
click at [158, 44] on link "Team Folder" at bounding box center [157, 47] width 51 height 11
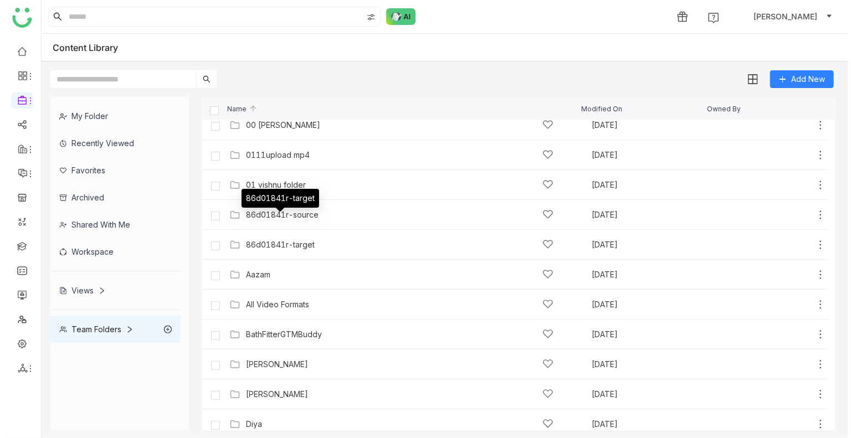
scroll to position [111, 0]
